Goal: Task Accomplishment & Management: Complete application form

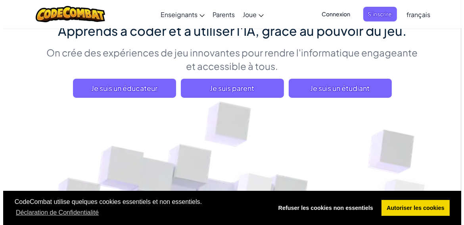
scroll to position [76, 0]
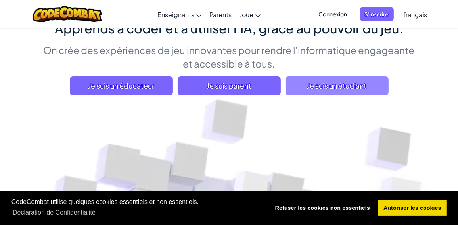
click at [315, 85] on span "Je suis un étudiant" at bounding box center [337, 85] width 103 height 19
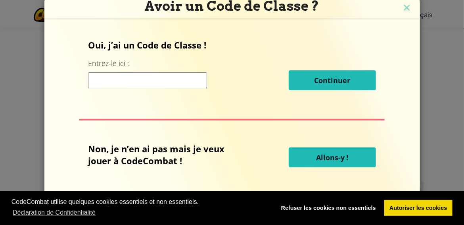
scroll to position [0, 0]
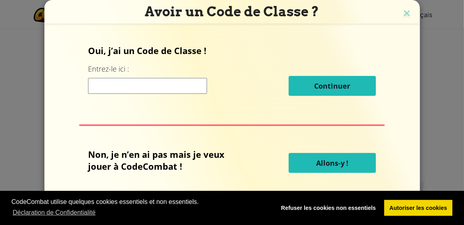
click at [334, 165] on span "Allons-y !" at bounding box center [332, 163] width 33 height 10
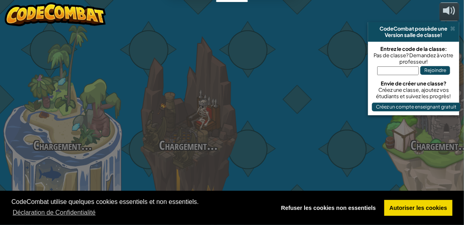
select select "fr"
